Goal: Task Accomplishment & Management: Manage account settings

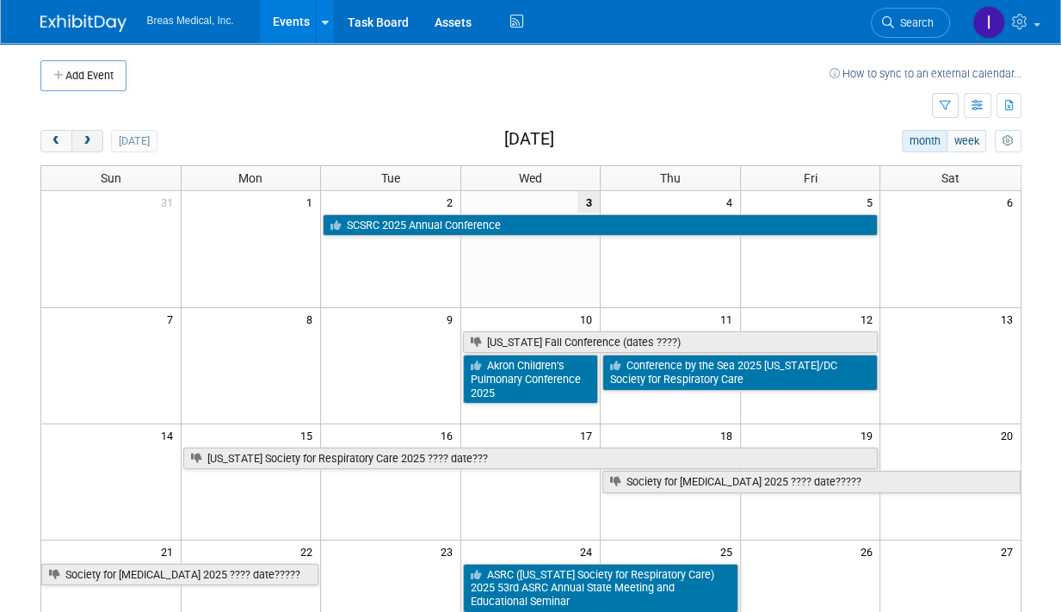
click at [93, 144] on button "next" at bounding box center [87, 141] width 32 height 22
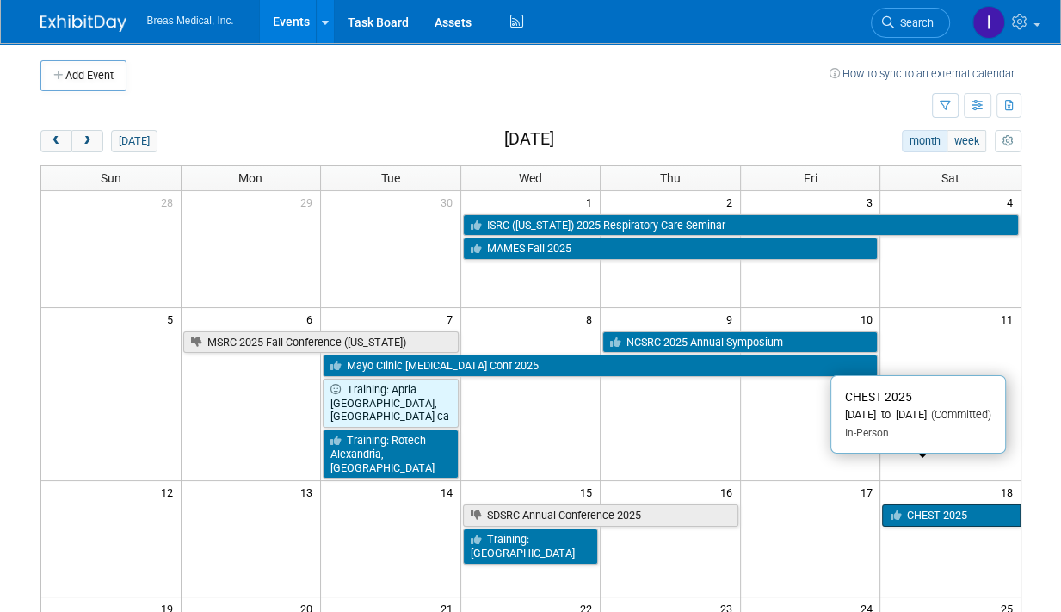
click at [963, 504] on link "CHEST 2025" at bounding box center [951, 515] width 138 height 22
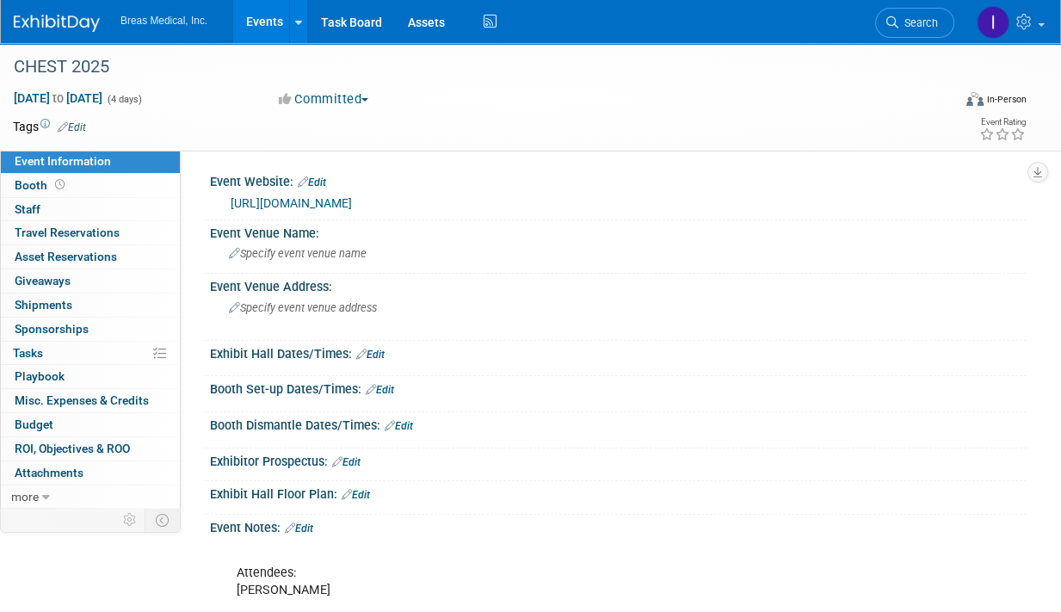
click at [352, 202] on link "https://www.chestnet.org/learning-and-events/events/chest-annual-meeting" at bounding box center [291, 203] width 121 height 14
click at [22, 229] on span "Travel Reservations 0" at bounding box center [67, 232] width 105 height 14
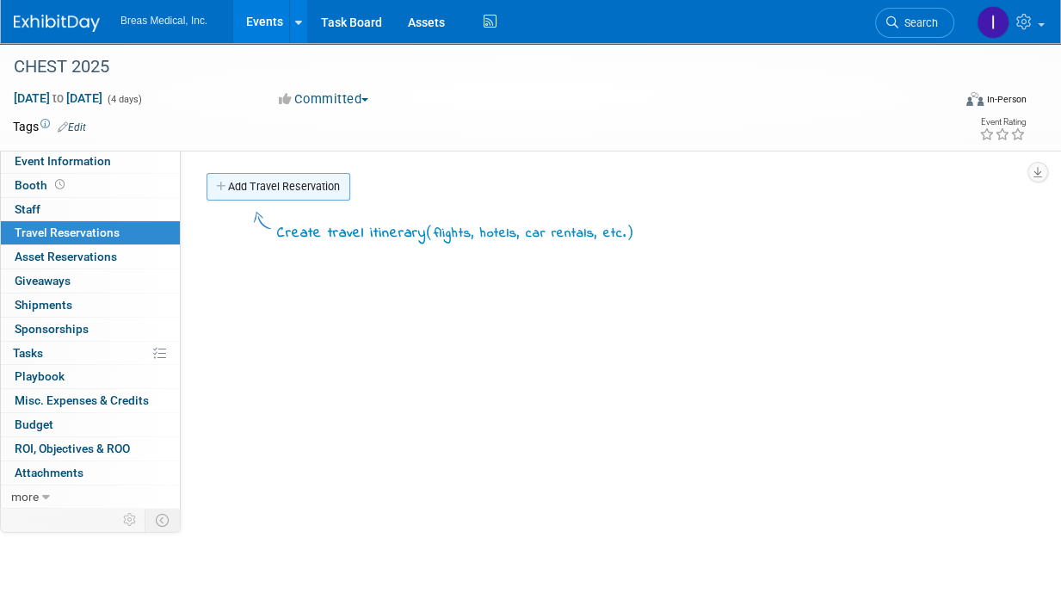
click at [289, 180] on link "Add Travel Reservation" at bounding box center [278, 187] width 144 height 28
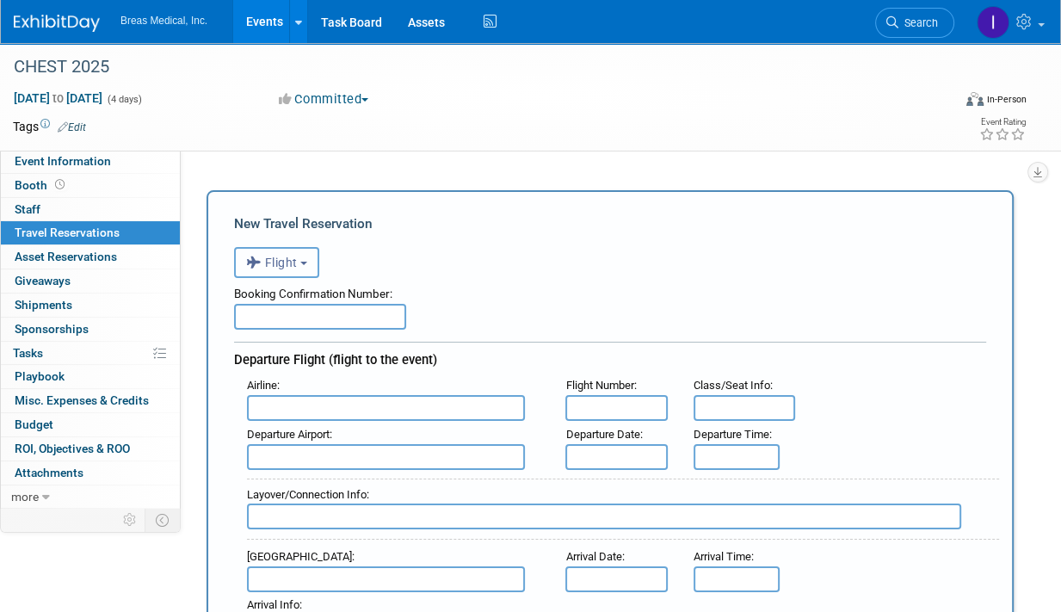
click at [292, 261] on span "Flight" at bounding box center [272, 262] width 52 height 14
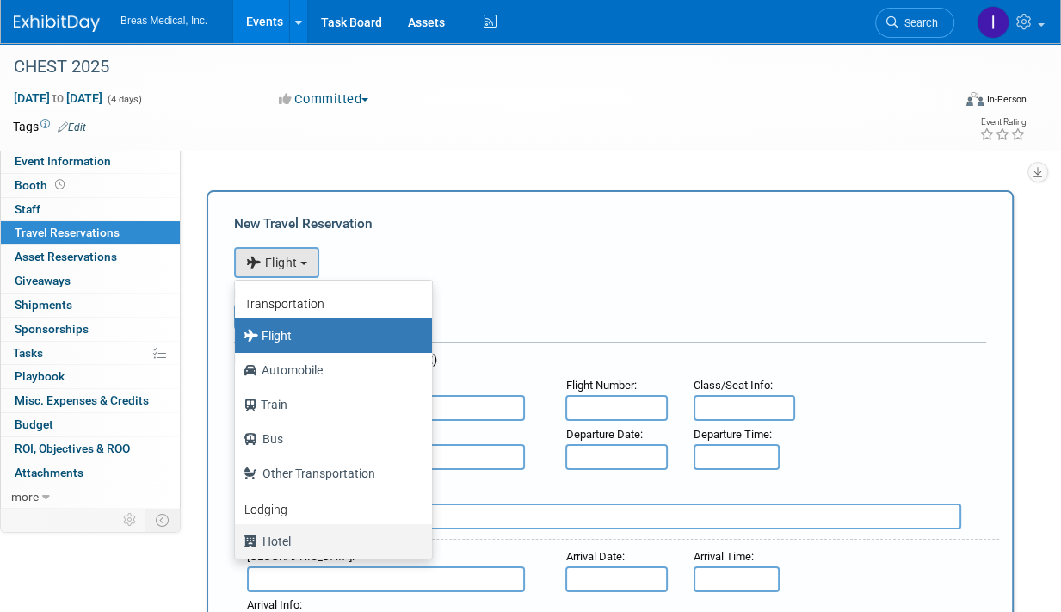
click at [286, 536] on label "Hotel" at bounding box center [328, 541] width 171 height 28
click at [237, 536] on input "Hotel" at bounding box center [231, 538] width 11 height 11
select select "6"
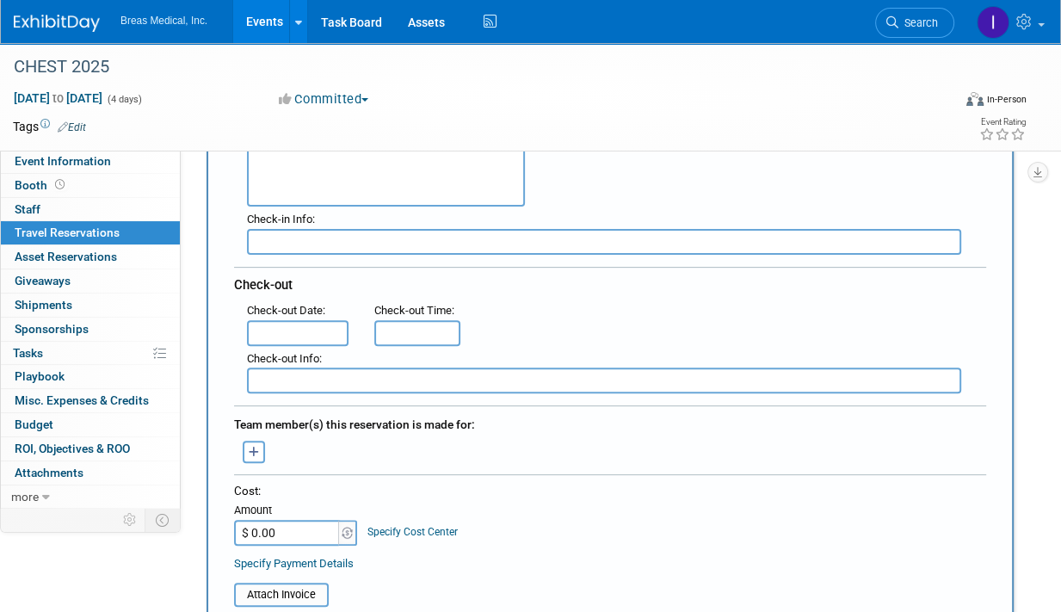
scroll to position [688, 0]
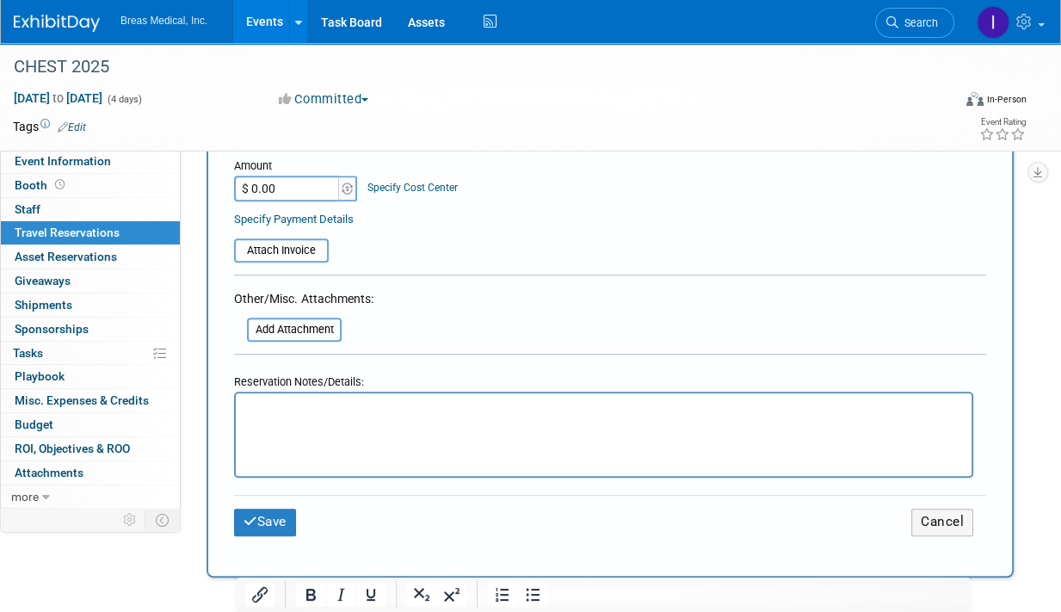
click at [330, 416] on p "Rich Text Area. Press ALT-0 for help." at bounding box center [604, 409] width 716 height 18
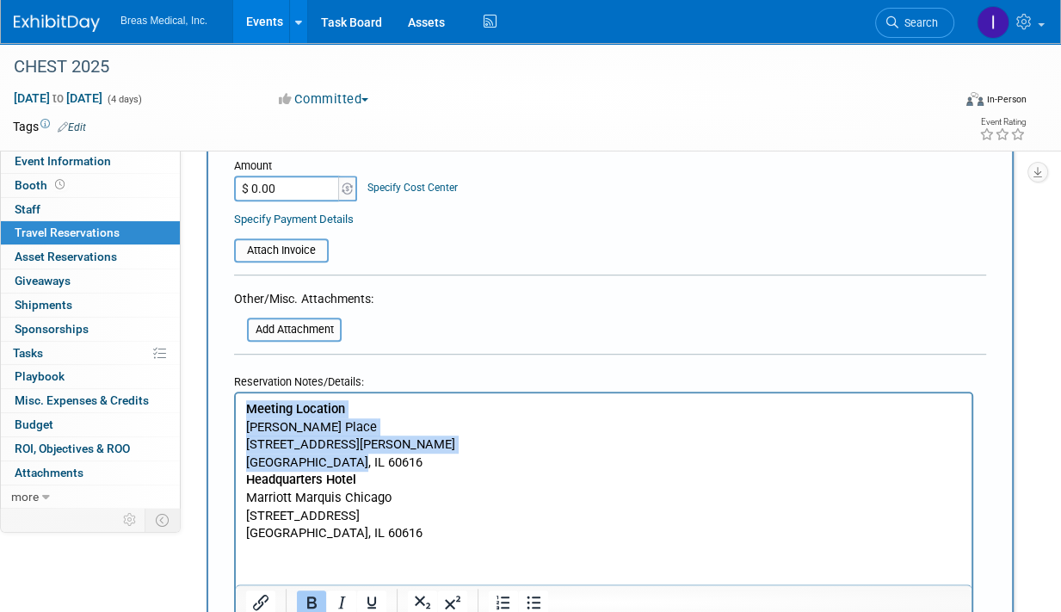
drag, startPoint x: 360, startPoint y: 465, endPoint x: 459, endPoint y: 799, distance: 349.0
click at [236, 416] on html "Meeting Location McCormick Place 2301 S Martin Luther King Dr Chicago, IL 60616…" at bounding box center [604, 467] width 736 height 149
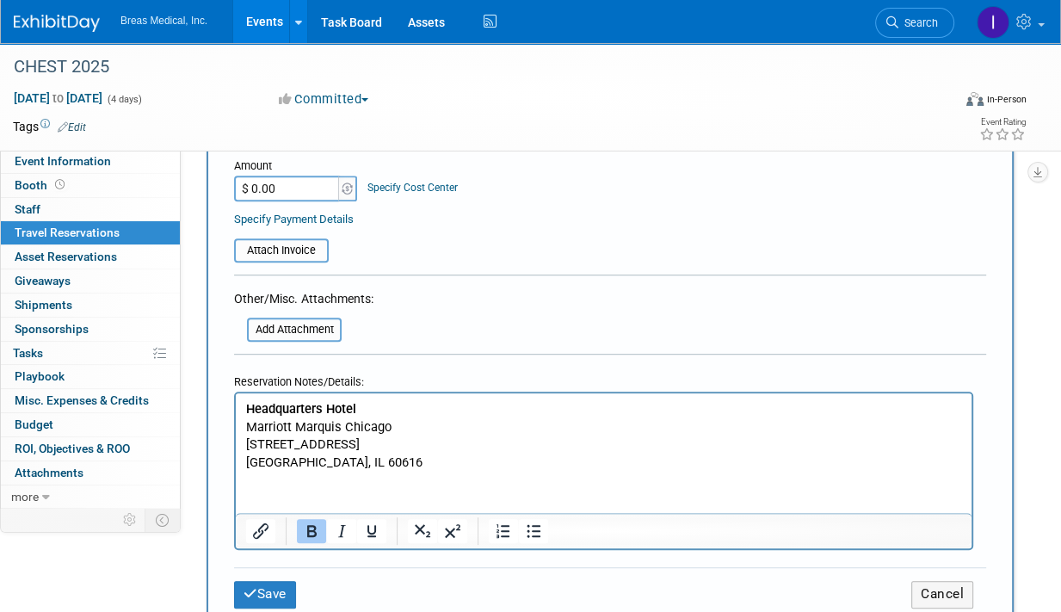
click at [375, 465] on p "Headquarters Hotel Marriott Marquis Chicago 2121 S Prairie Ave Chicago, IL 60616" at bounding box center [604, 435] width 716 height 71
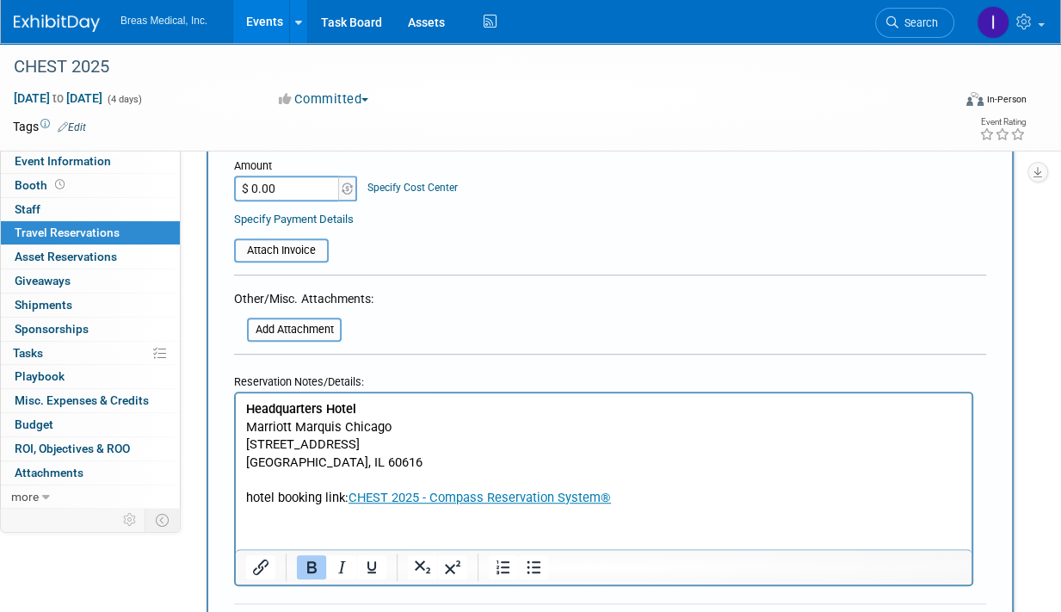
scroll to position [774, 0]
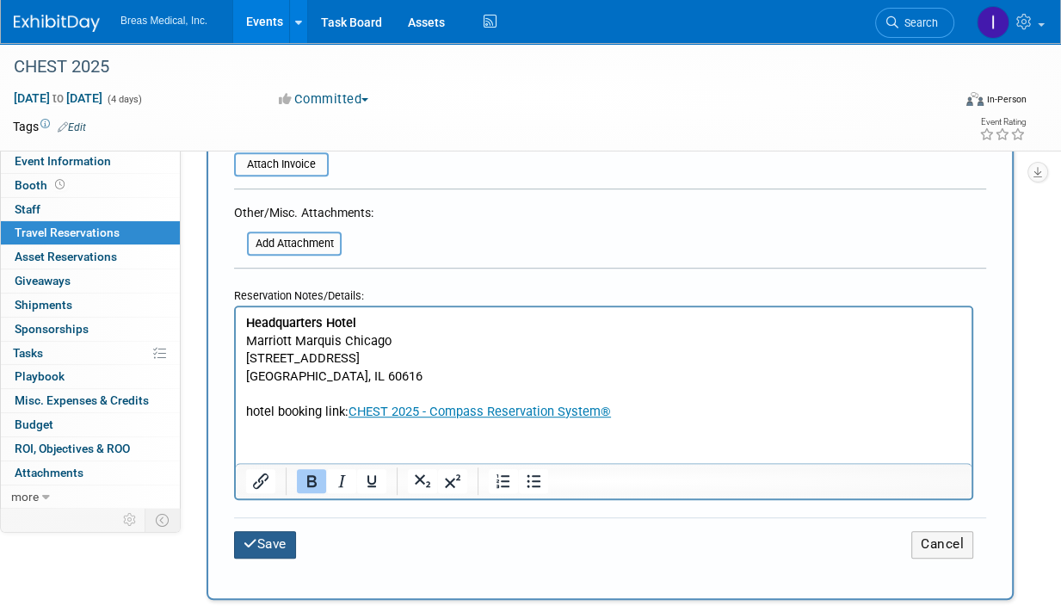
click at [280, 539] on button "Save" at bounding box center [265, 544] width 62 height 27
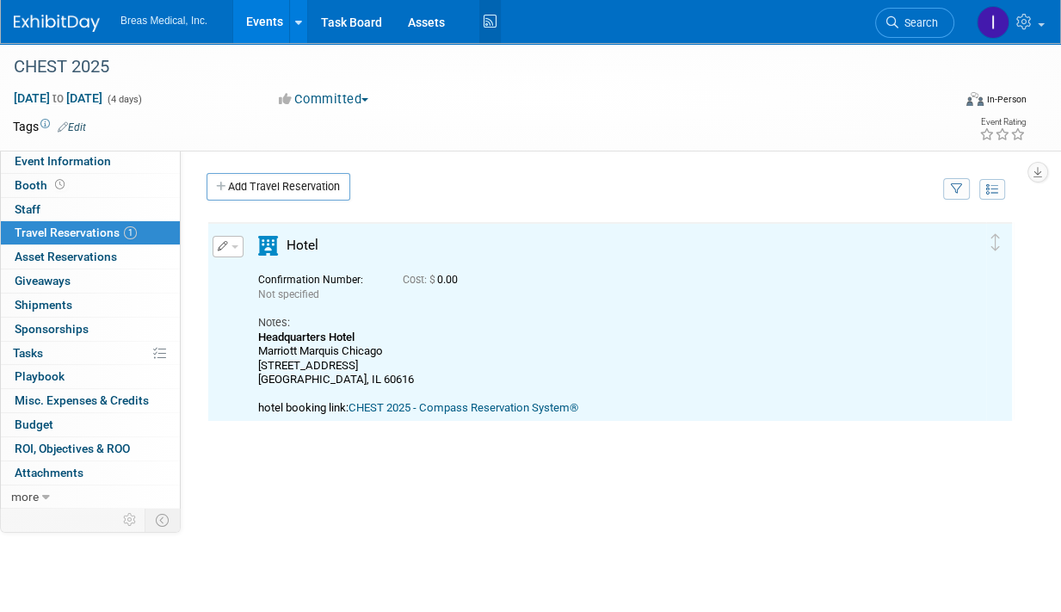
scroll to position [0, 0]
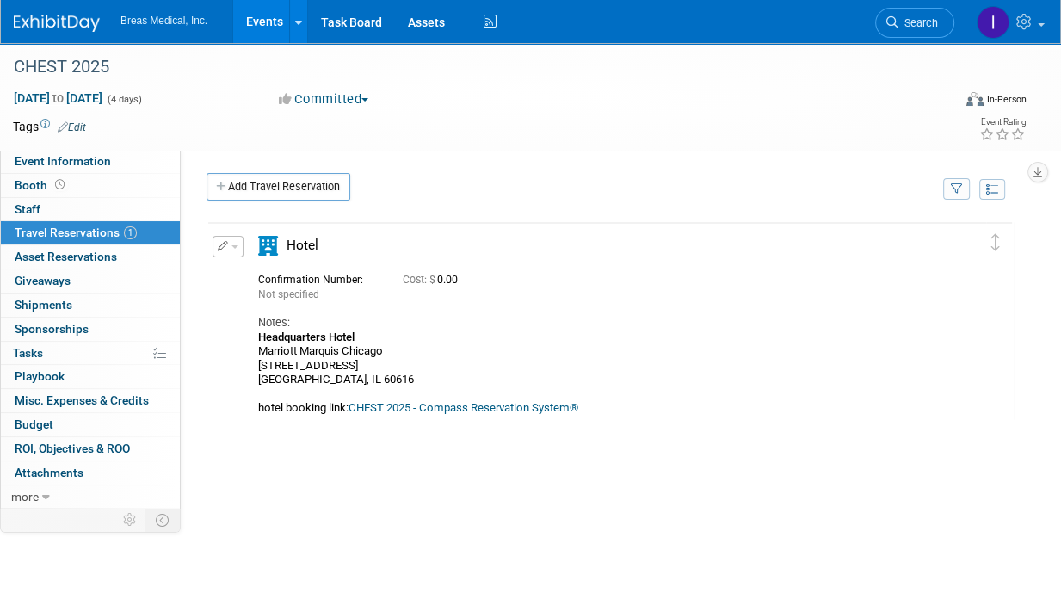
drag, startPoint x: 1008, startPoint y: 392, endPoint x: 1005, endPoint y: 379, distance: 13.4
click at [1008, 392] on td at bounding box center [999, 322] width 26 height 198
